Goal: Information Seeking & Learning: Learn about a topic

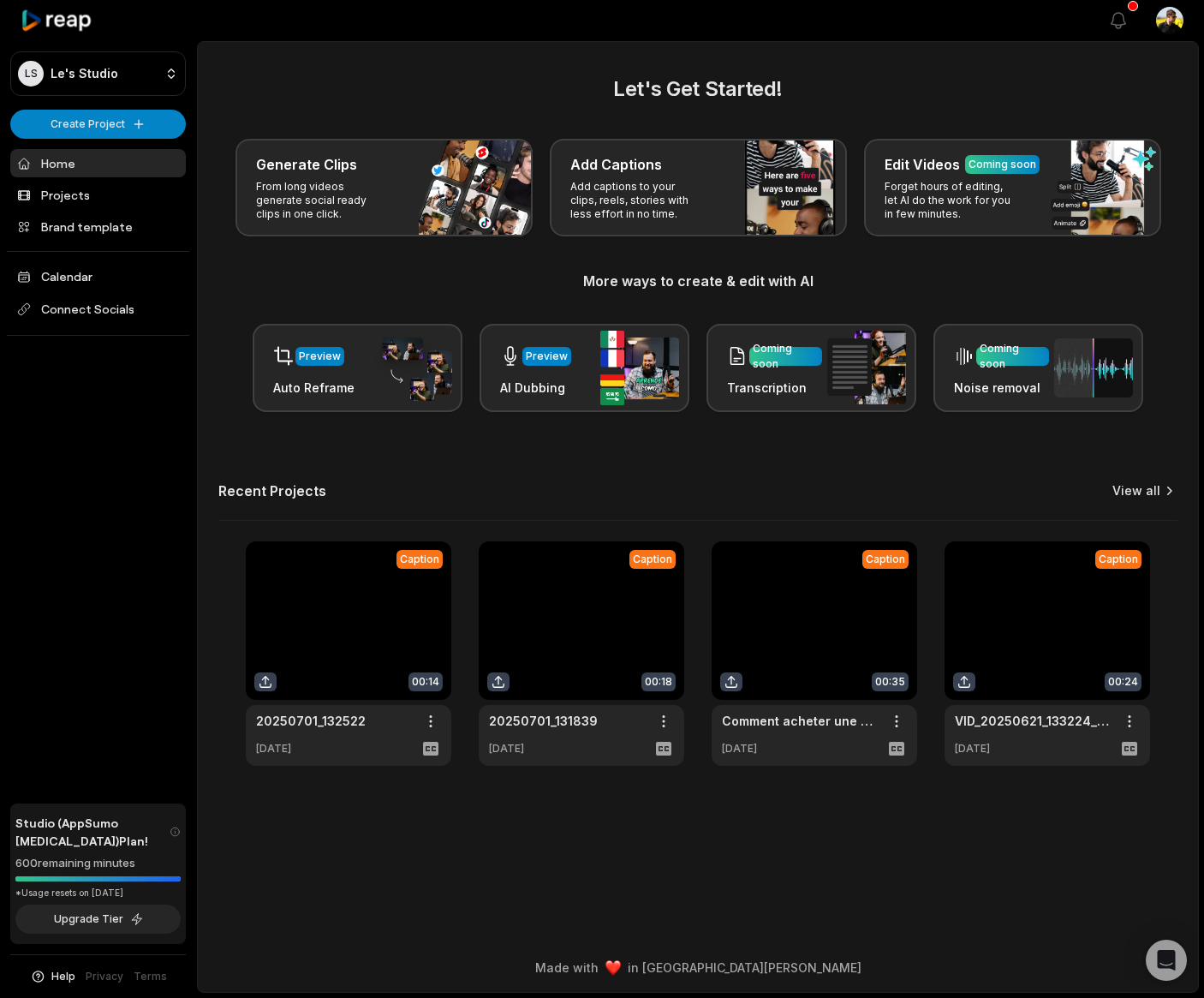
click at [1147, 498] on link "View all" at bounding box center [1136, 490] width 48 height 17
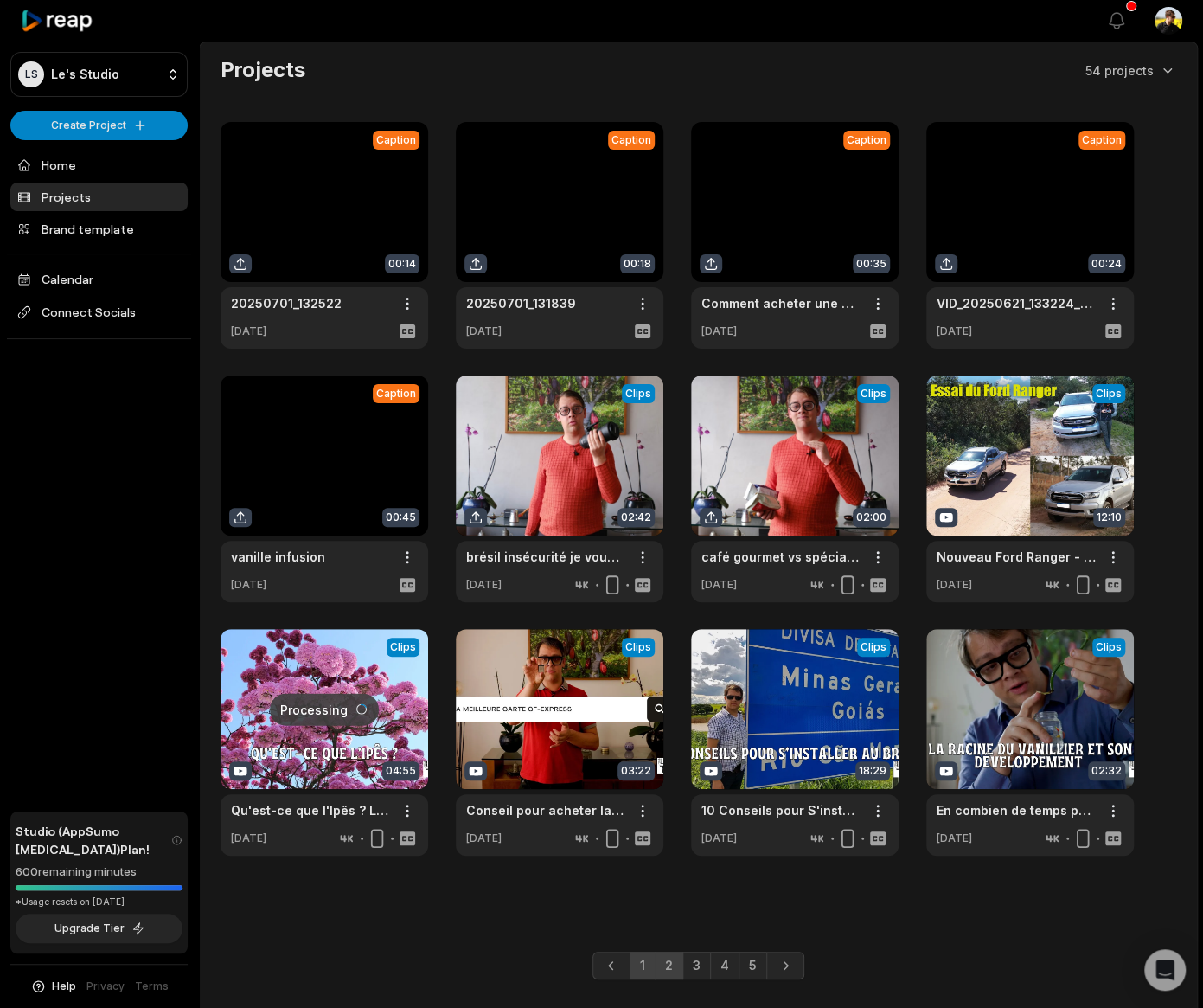
click at [681, 967] on link "2" at bounding box center [669, 965] width 29 height 28
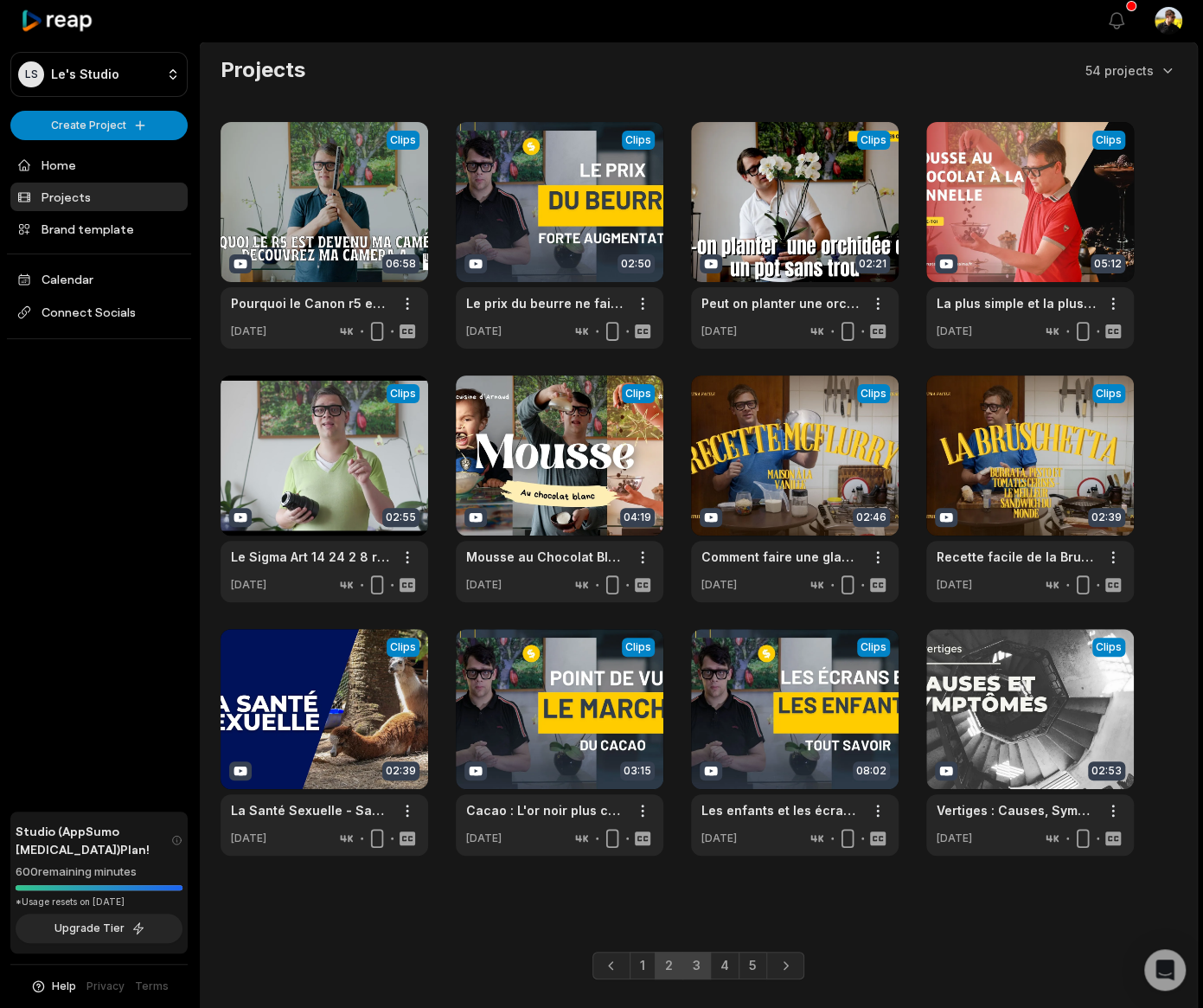
click at [697, 968] on link "3" at bounding box center [697, 965] width 29 height 28
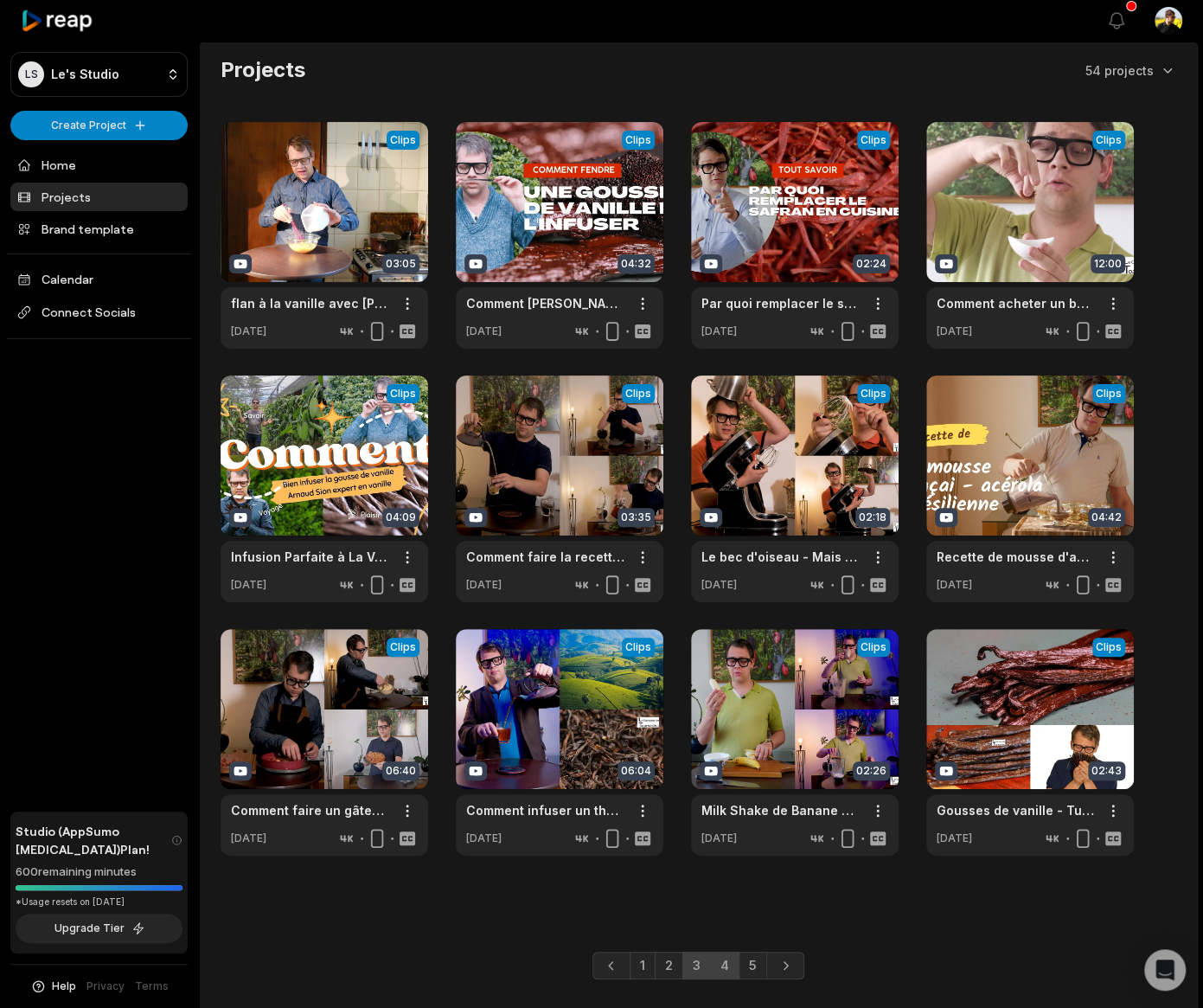
click at [720, 968] on link "4" at bounding box center [725, 965] width 30 height 28
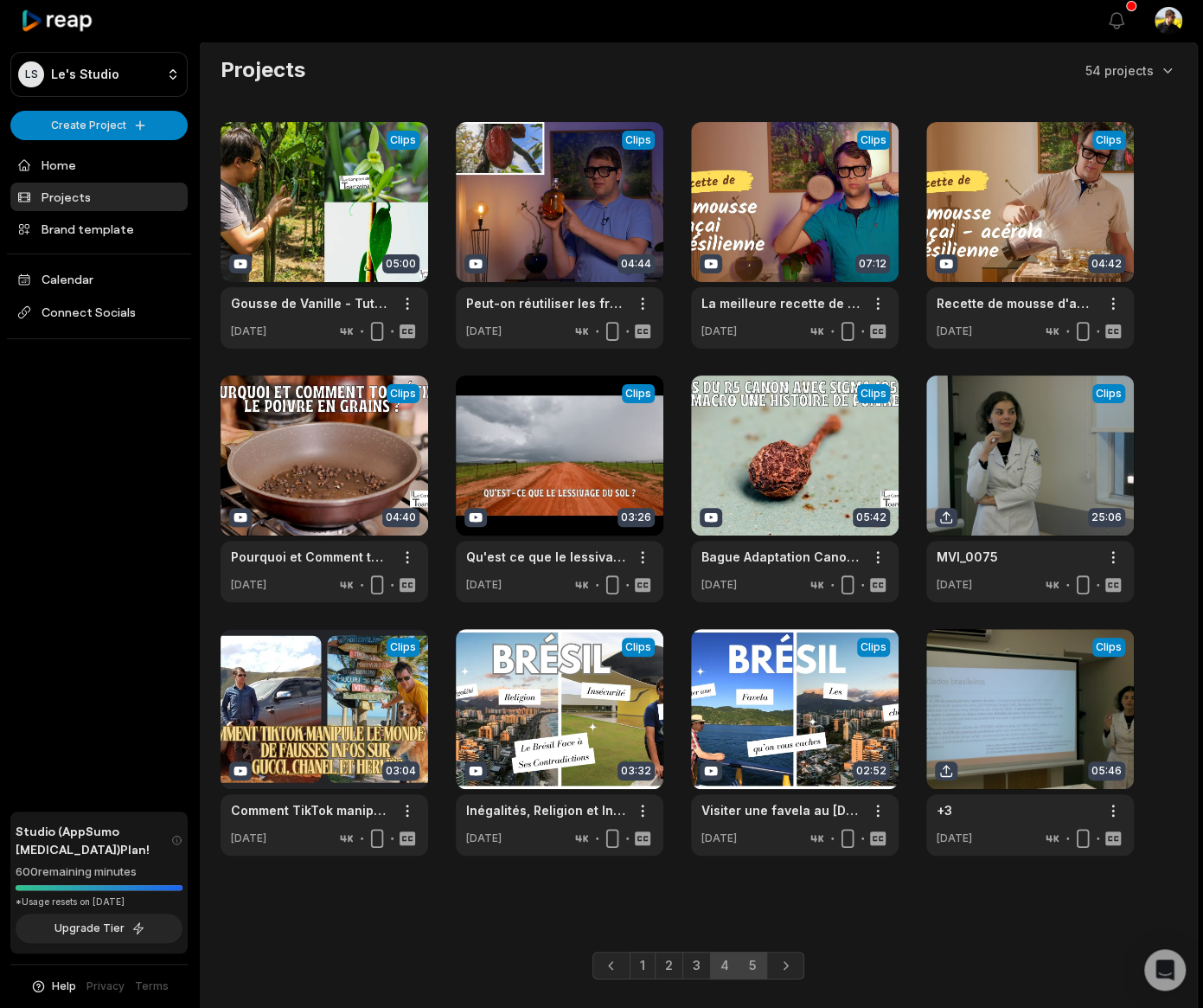
click at [746, 973] on link "5" at bounding box center [752, 965] width 29 height 28
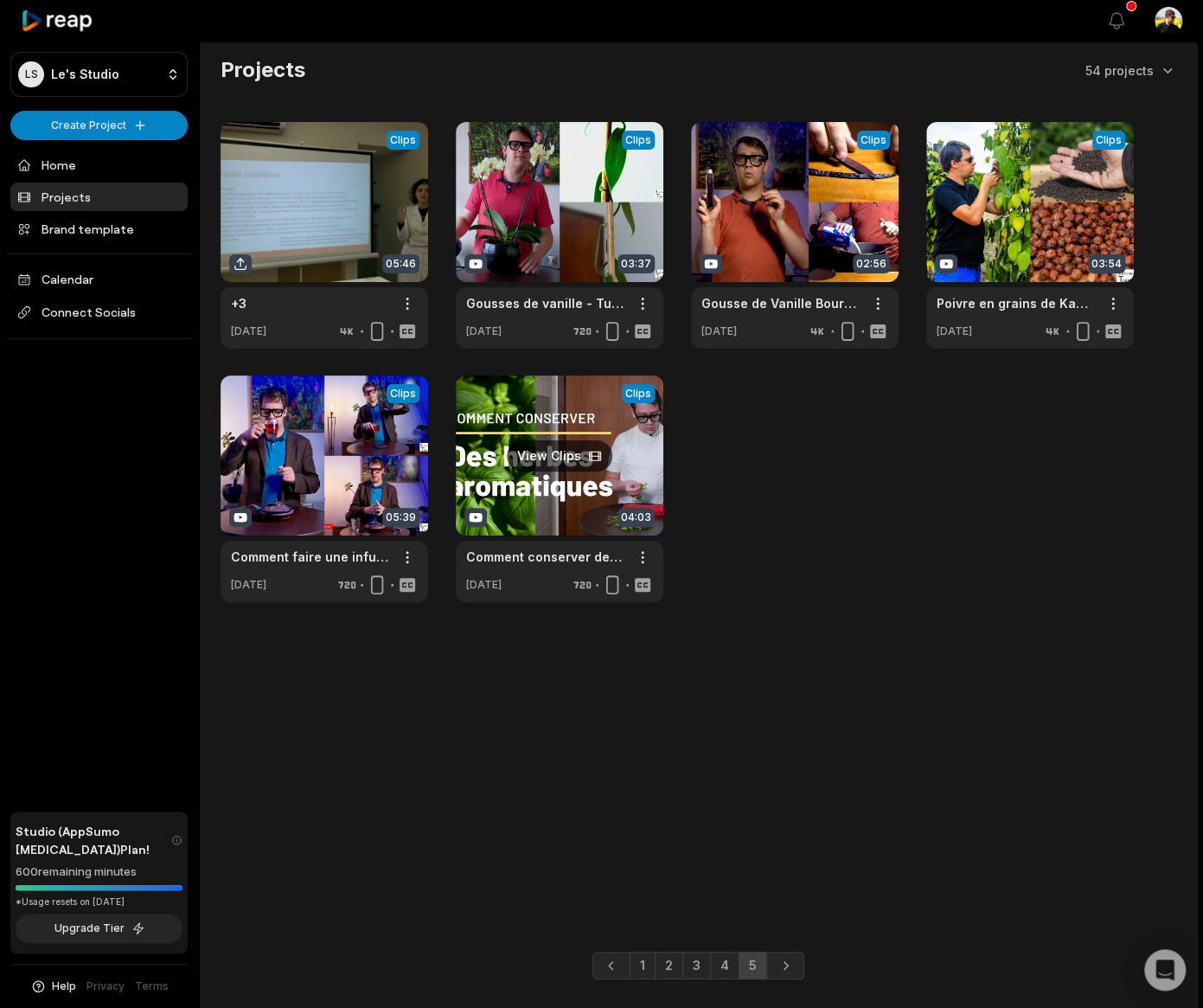
click at [587, 414] on link at bounding box center [559, 489] width 207 height 227
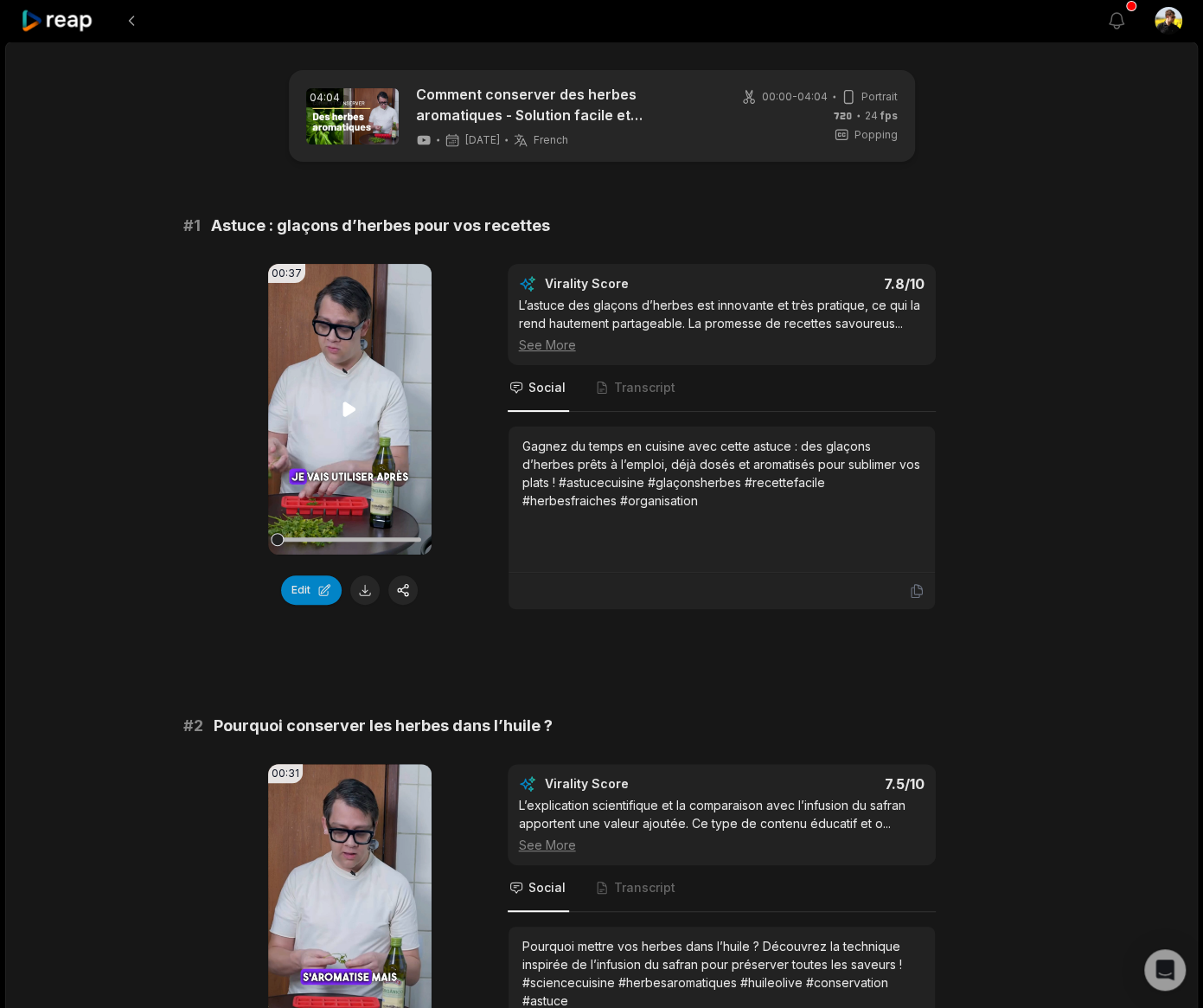
click at [345, 407] on icon at bounding box center [350, 409] width 13 height 15
click at [373, 451] on video "Your browser does not support mp4 format." at bounding box center [350, 409] width 163 height 291
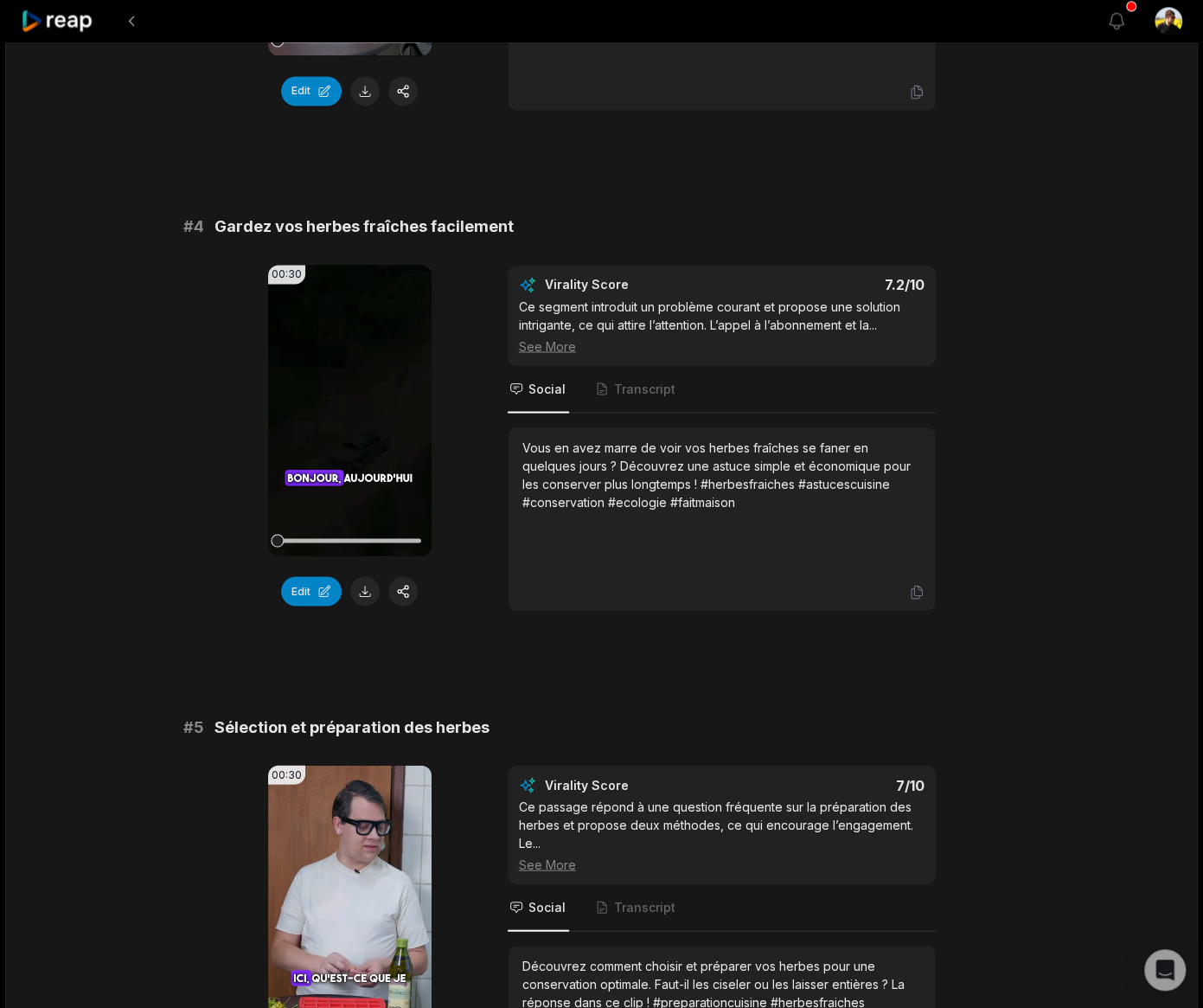
scroll to position [2241, 0]
